Goal: Answer question/provide support: Share knowledge or assist other users

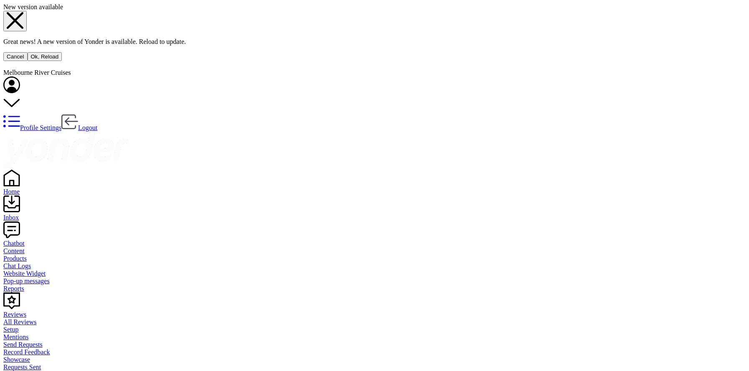
click at [23, 29] on use at bounding box center [15, 20] width 17 height 17
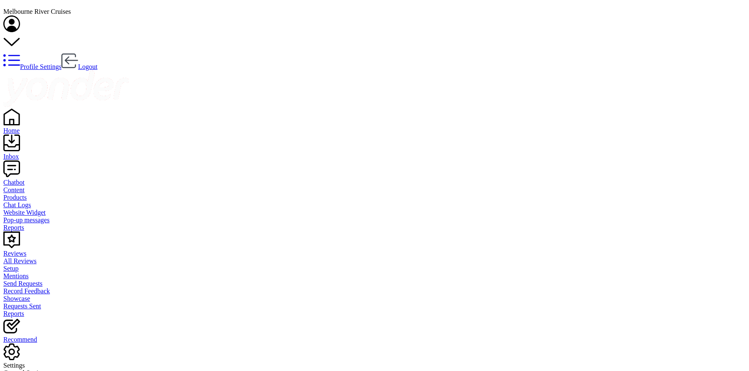
drag, startPoint x: 276, startPoint y: 237, endPoint x: 373, endPoint y: 240, distance: 96.8
copy div "Prices vary depending on the cruise"
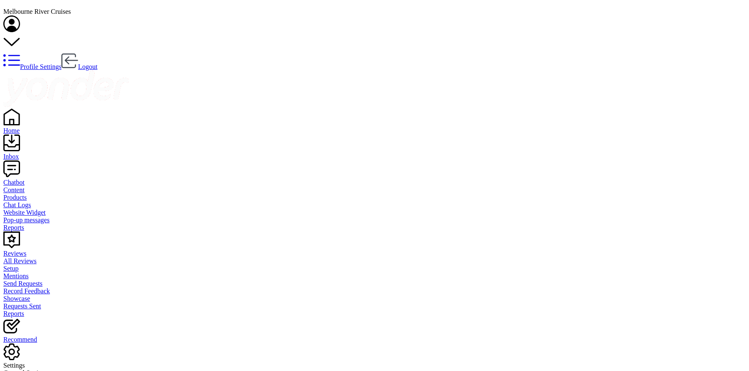
click at [31, 179] on div "Chatbot" at bounding box center [374, 183] width 742 height 8
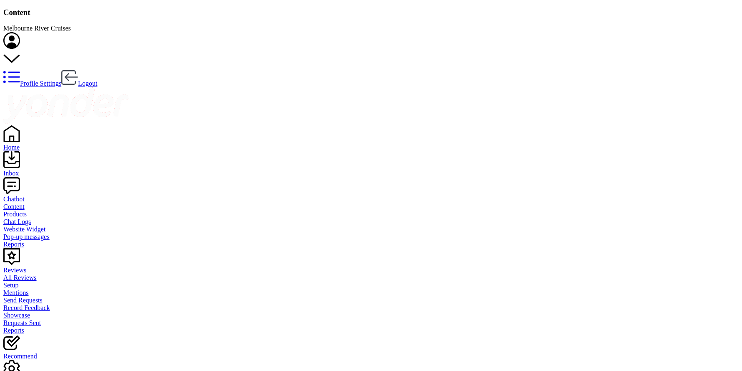
paste input "Prices vary depending on the cruise"
type input "Prices vary depending on the cruise"
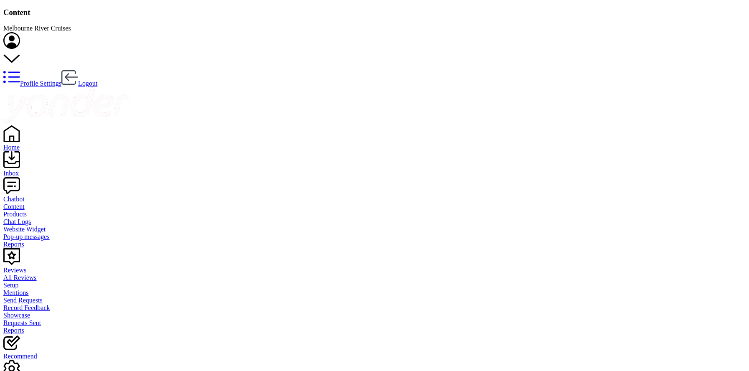
drag, startPoint x: 212, startPoint y: 46, endPoint x: 110, endPoint y: 49, distance: 101.8
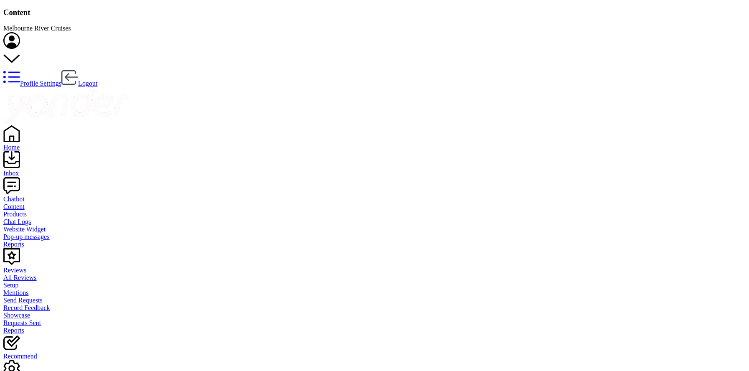
drag, startPoint x: 195, startPoint y: 48, endPoint x: 108, endPoint y: 50, distance: 86.8
click at [32, 203] on div "Content" at bounding box center [371, 207] width 736 height 8
click at [30, 195] on div "Chatbot" at bounding box center [371, 199] width 736 height 8
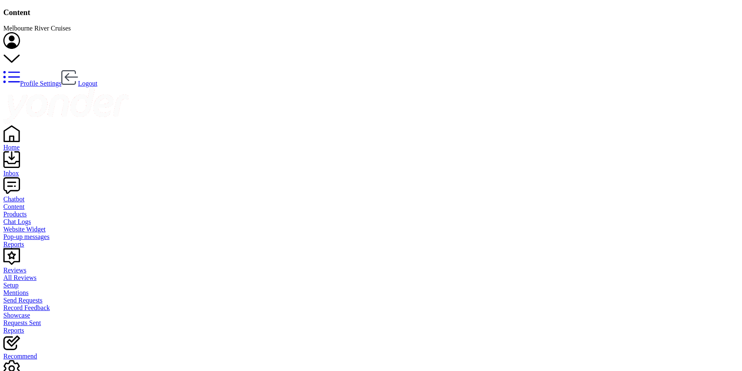
click at [25, 195] on div "Chatbot" at bounding box center [371, 199] width 736 height 8
click at [25, 169] on div "Inbox" at bounding box center [371, 173] width 736 height 8
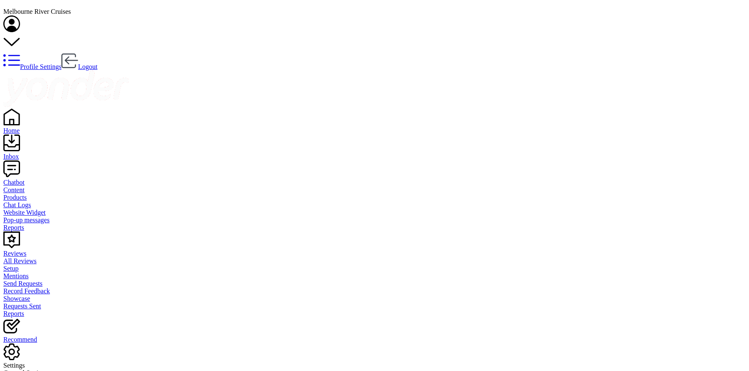
drag, startPoint x: 675, startPoint y: 212, endPoint x: 737, endPoint y: 212, distance: 62.6
copy div "Cost for adult and kids"
click at [27, 179] on div "Chatbot" at bounding box center [374, 183] width 742 height 8
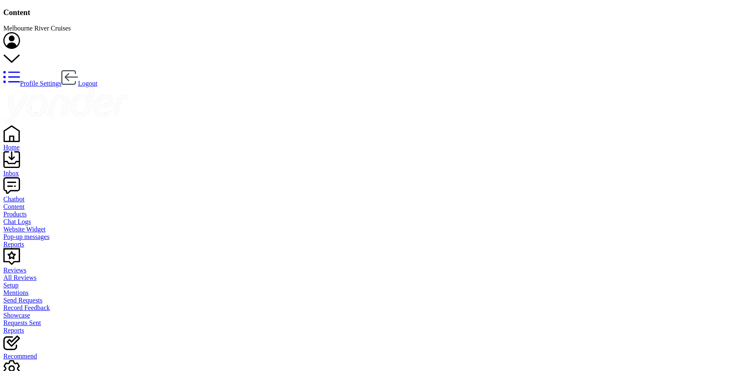
paste input "Cost for adult and kids"
type input "Cost for adult and kids"
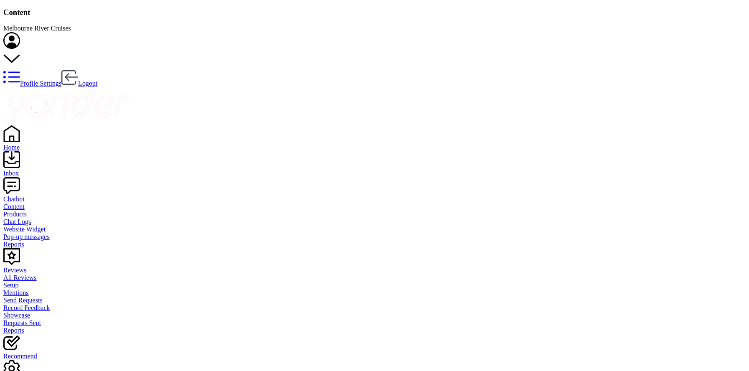
click at [33, 195] on div "Chatbot" at bounding box center [374, 199] width 742 height 8
click at [32, 203] on div "Content" at bounding box center [374, 207] width 742 height 8
click at [35, 210] on div "Products" at bounding box center [374, 214] width 742 height 8
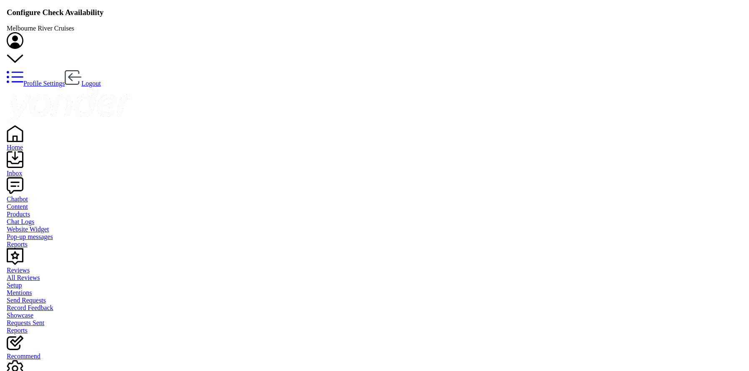
scroll to position [245, 632]
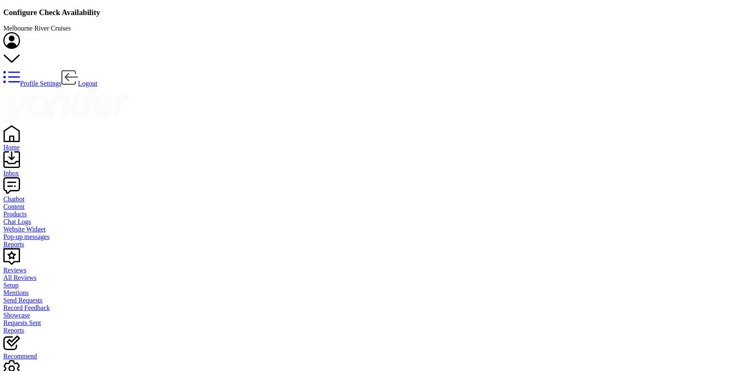
type input "There are no seats available, please check an alternative day"
click at [27, 144] on div "Home" at bounding box center [371, 148] width 736 height 8
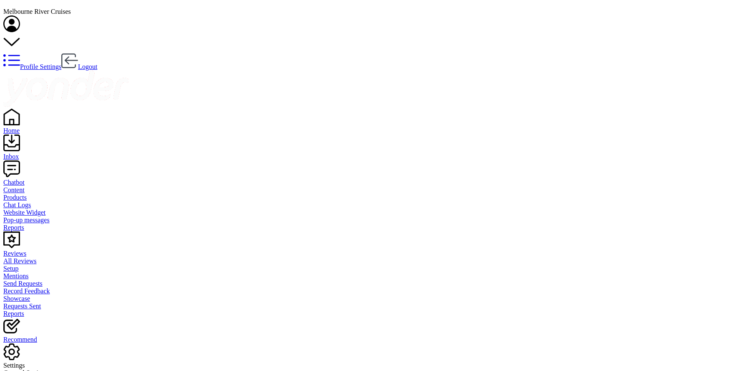
click at [27, 153] on div "Inbox" at bounding box center [371, 157] width 736 height 8
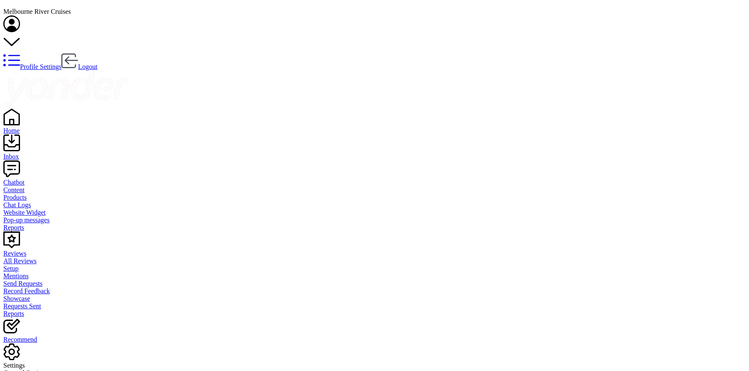
type textarea "What type of the cruise are you looking for?"
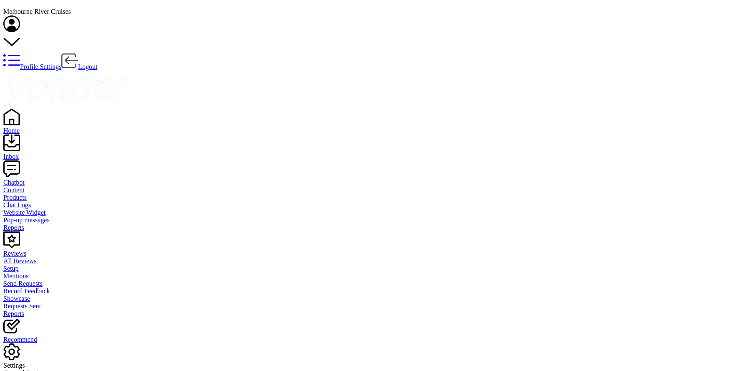
drag, startPoint x: 394, startPoint y: 280, endPoint x: 273, endPoint y: 248, distance: 124.7
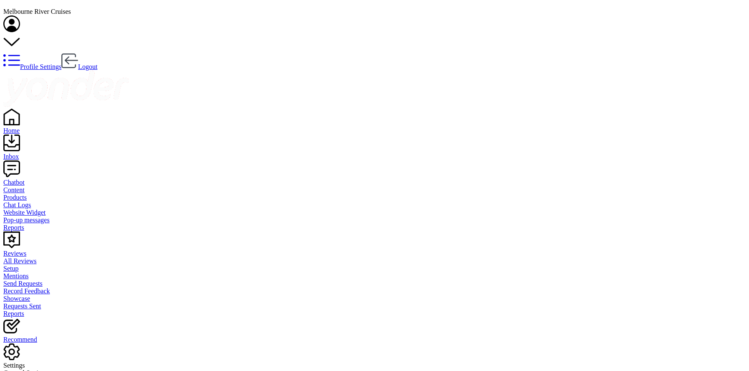
drag, startPoint x: 273, startPoint y: 143, endPoint x: 447, endPoint y: 174, distance: 176.6
copy div "- Children are welcome aboard the Spirit of Melbourne Dinner Cruise, but they m…"
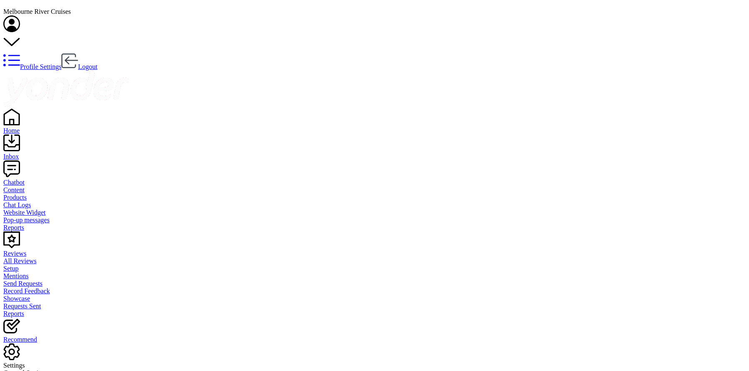
type textarea "- Children are welcome aboard the Spirit of Melbourne Dinner Cruise, but they m…"
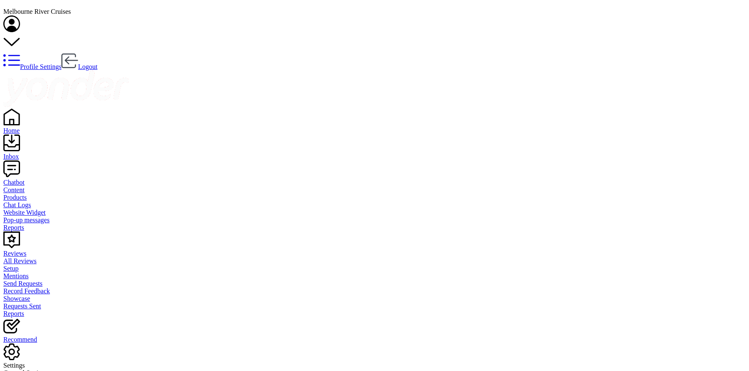
click at [22, 153] on div "Inbox" at bounding box center [374, 157] width 742 height 8
click at [21, 127] on div "Home" at bounding box center [374, 131] width 742 height 8
click at [22, 179] on div "Chatbot" at bounding box center [371, 183] width 736 height 8
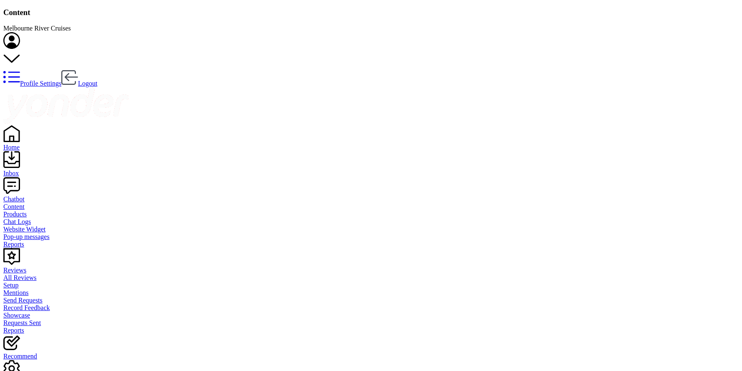
type input "parking"
drag, startPoint x: 616, startPoint y: 139, endPoint x: 114, endPoint y: 137, distance: 502.0
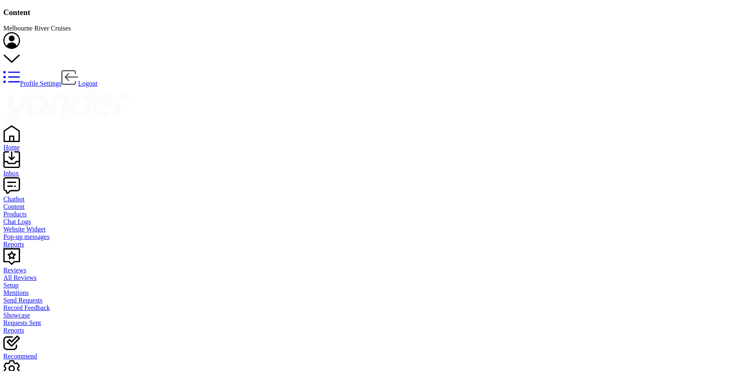
click at [25, 144] on div "Home" at bounding box center [374, 148] width 742 height 8
